Goal: Register for event/course

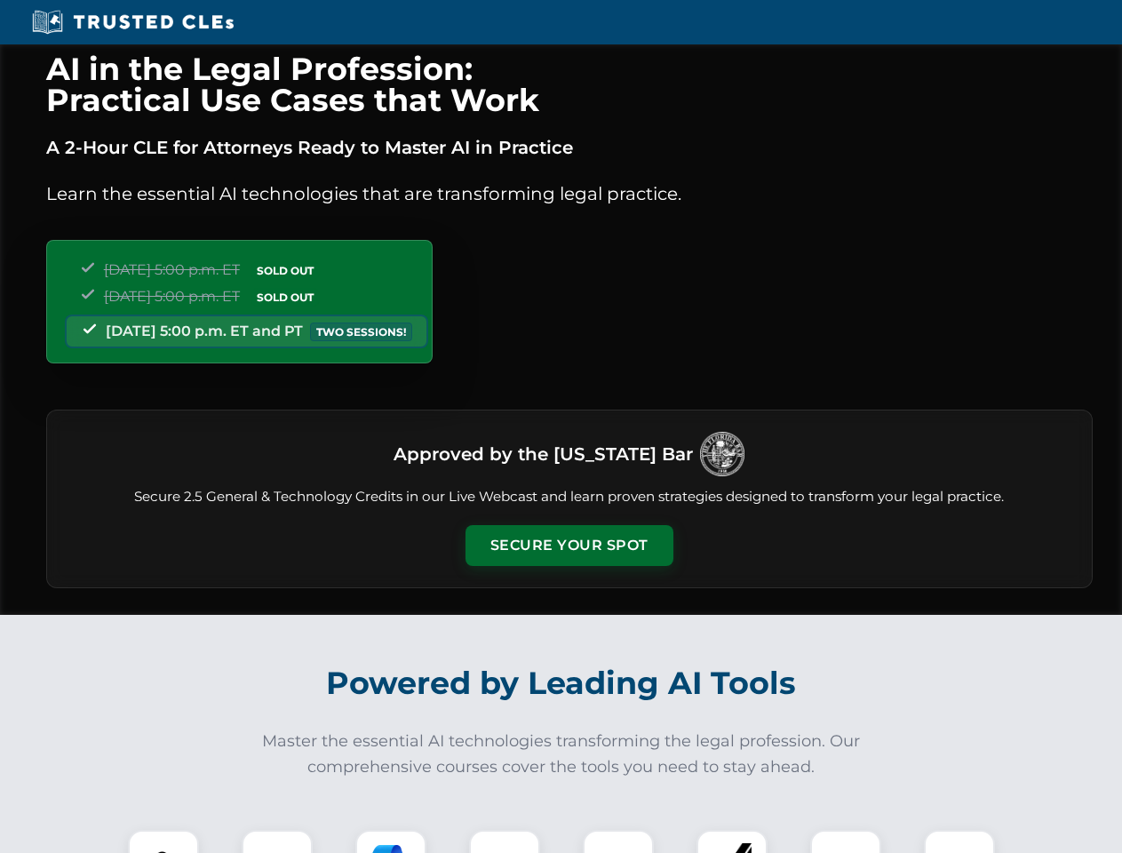
click at [568, 545] on button "Secure Your Spot" at bounding box center [569, 545] width 208 height 41
click at [163, 841] on img at bounding box center [164, 865] width 52 height 52
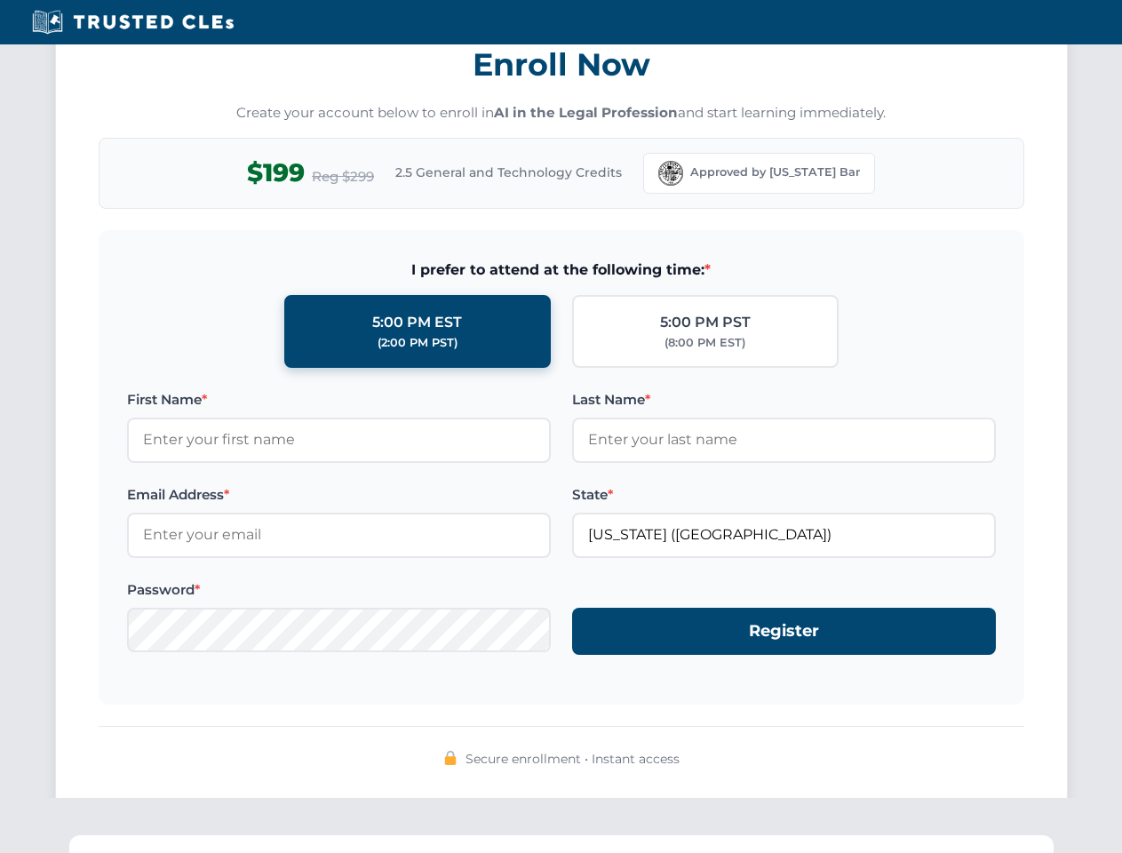
scroll to position [1743, 0]
